Goal: Go to known website: Access a specific website the user already knows

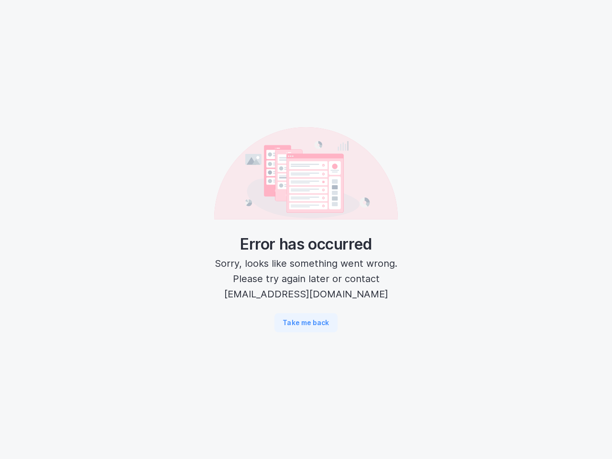
click at [306, 230] on div "Error has occurred Sorry, looks like something went wrong. Please try again lat…" at bounding box center [306, 229] width 184 height 205
click at [306, 323] on button "Take me back" at bounding box center [306, 322] width 63 height 19
